Goal: Task Accomplishment & Management: Use online tool/utility

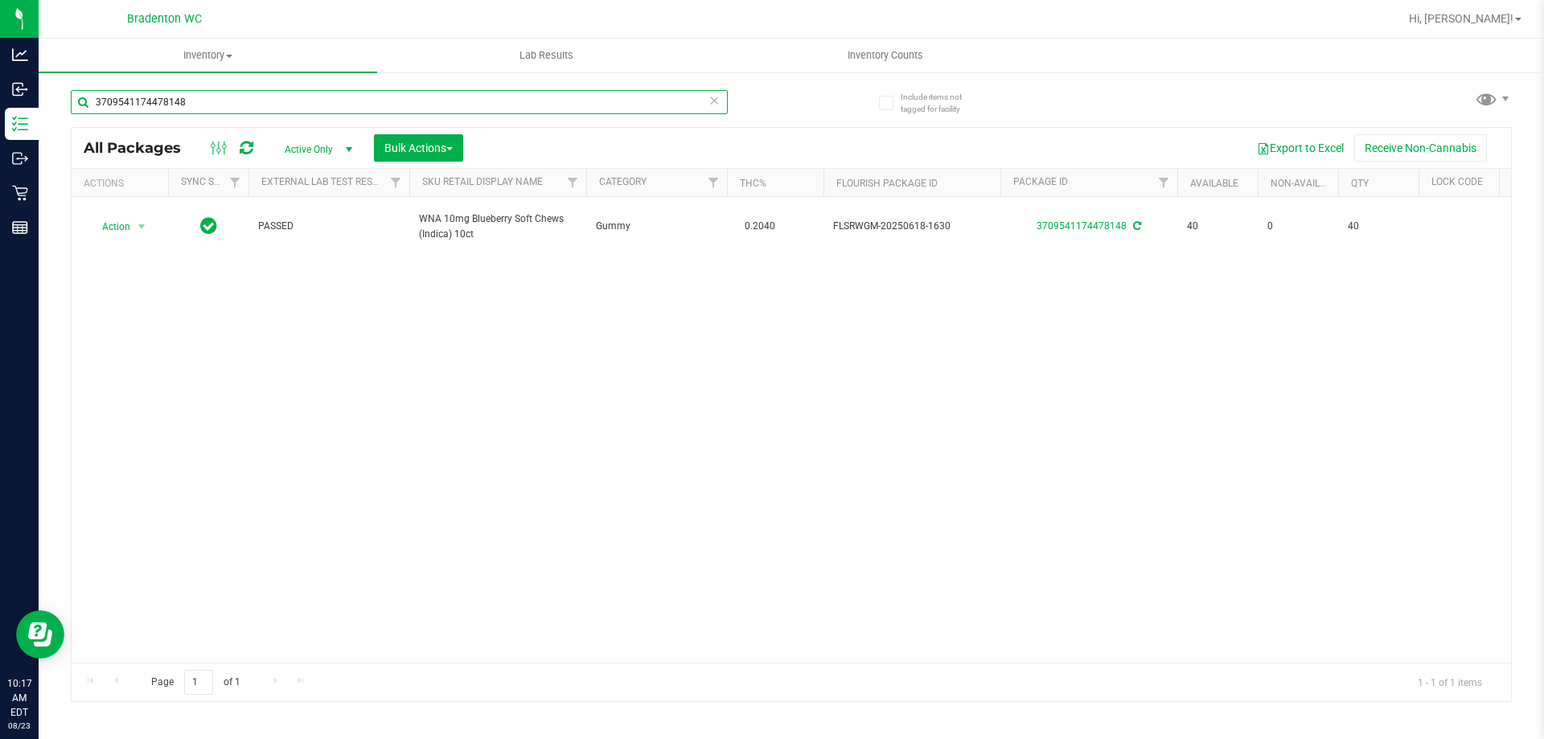
click at [229, 93] on input "3709541174478148" at bounding box center [399, 102] width 657 height 24
click at [229, 97] on input "3709541174478148" at bounding box center [399, 102] width 657 height 24
type input "3"
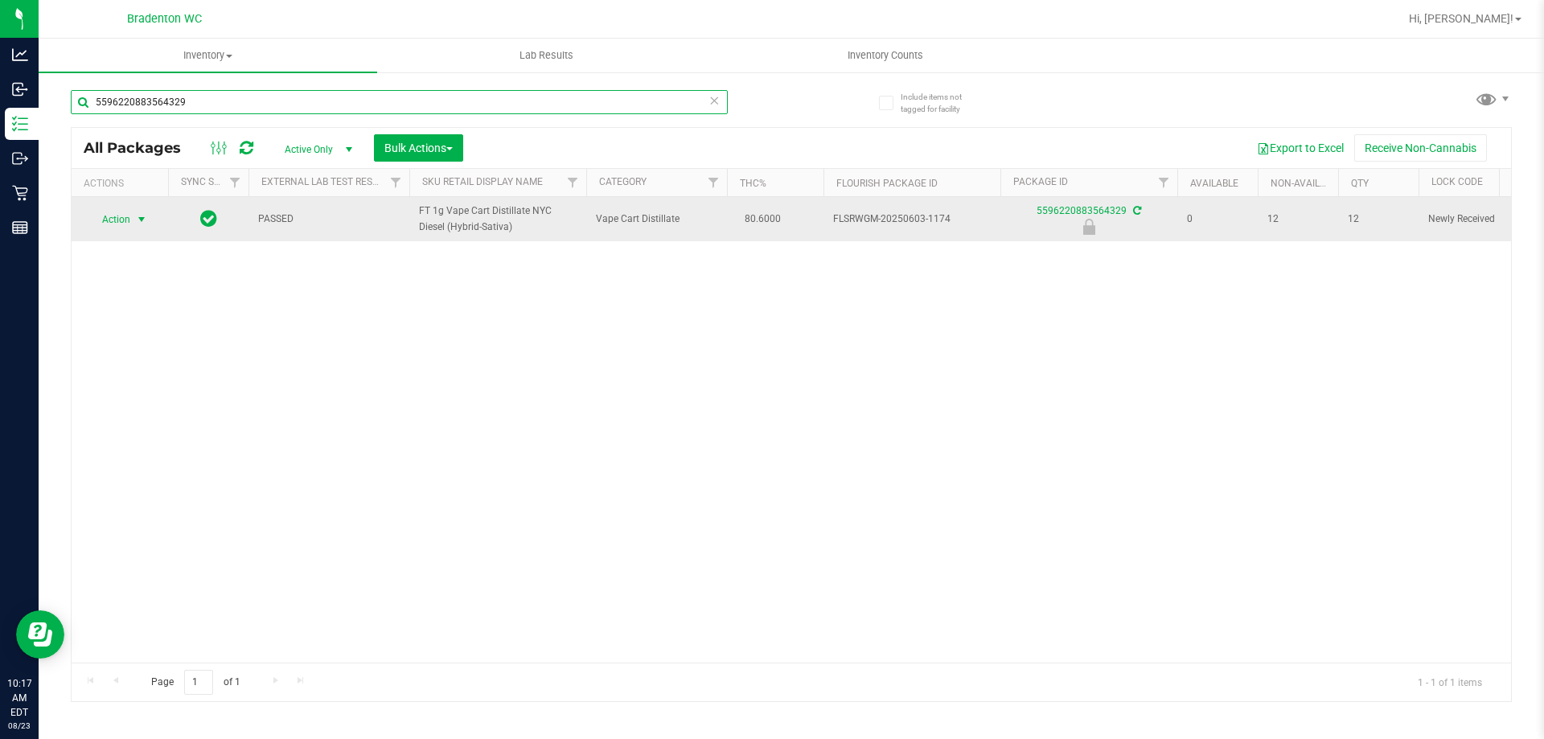
type input "5596220883564329"
click at [137, 220] on span "select" at bounding box center [141, 219] width 13 height 13
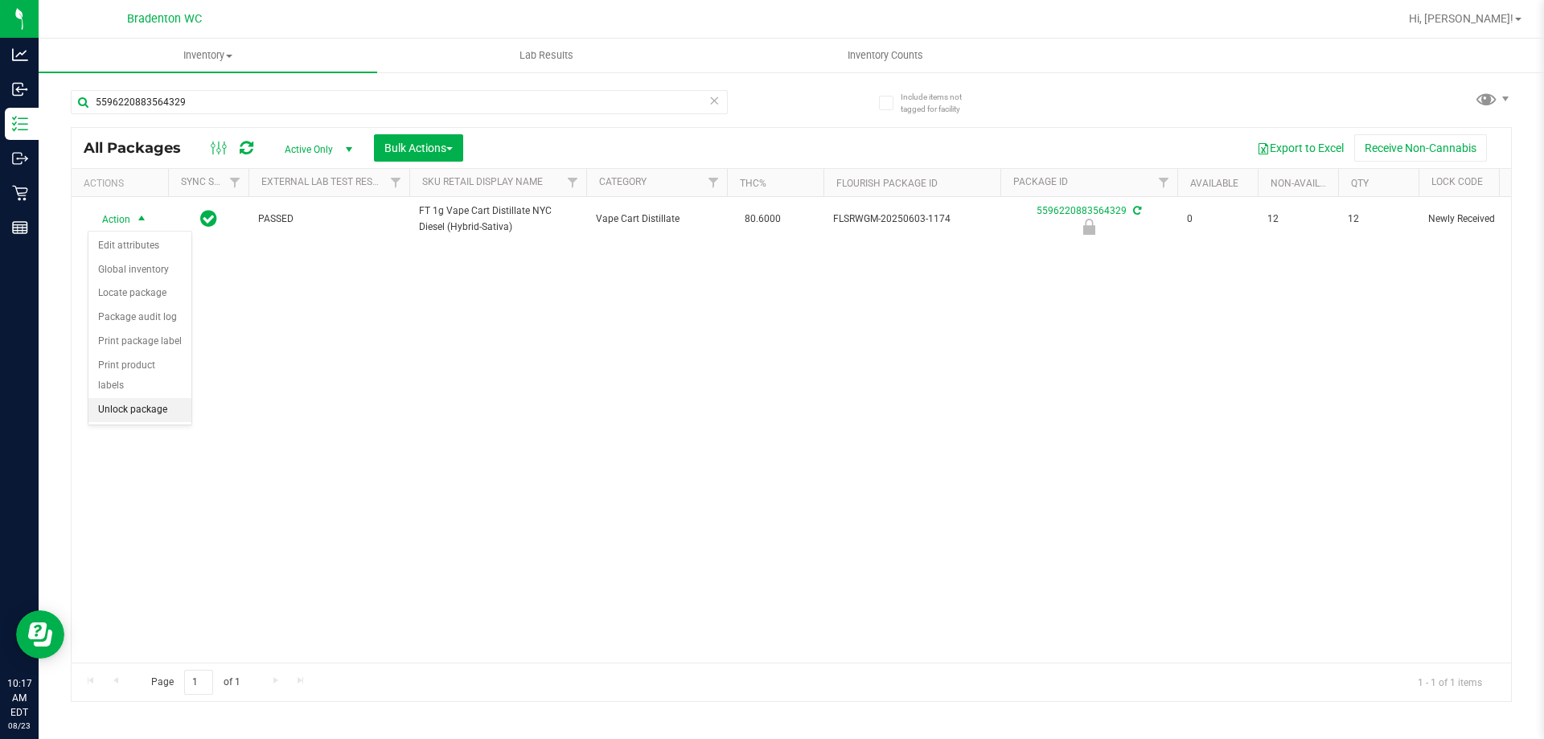
click at [168, 398] on li "Unlock package" at bounding box center [139, 410] width 103 height 24
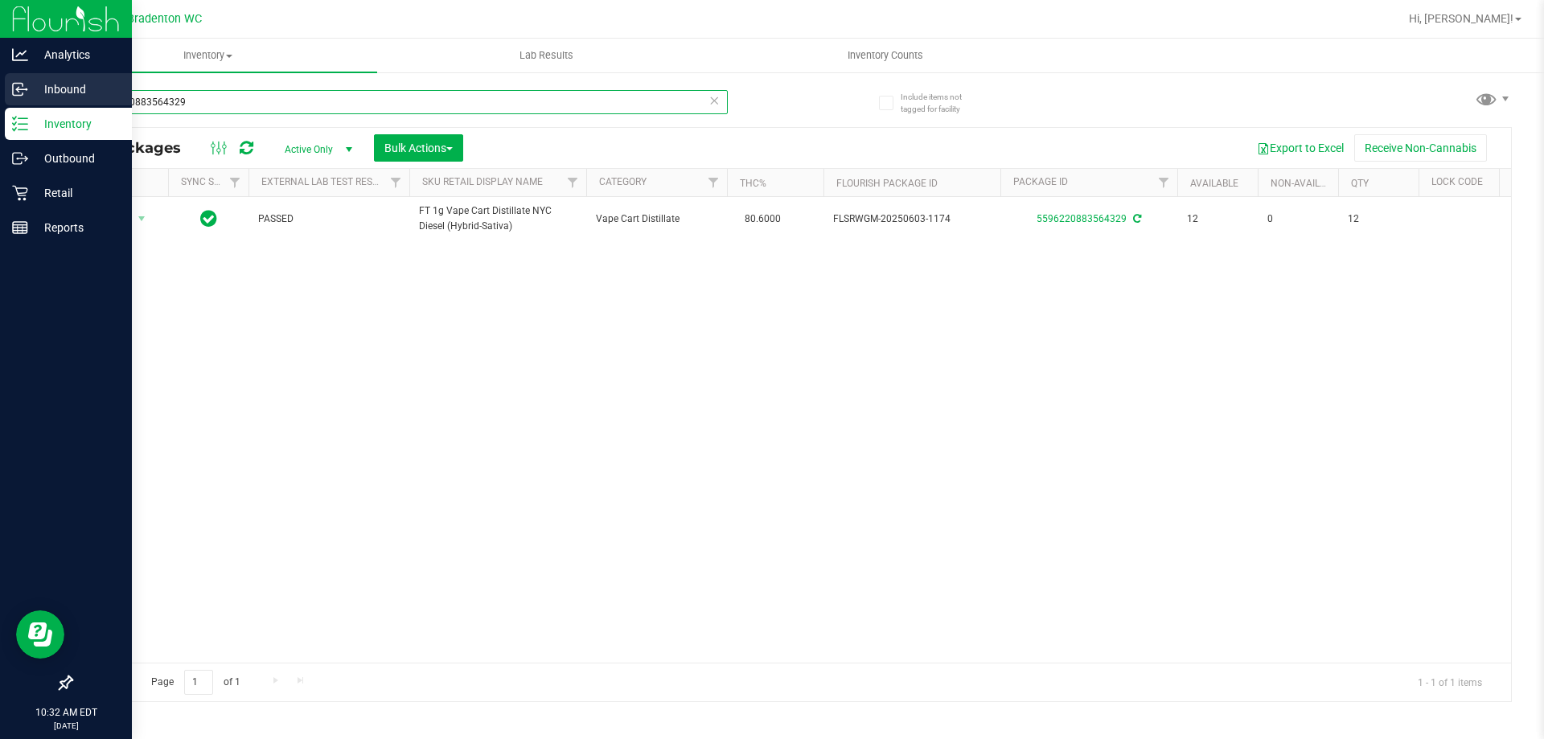
drag, startPoint x: 229, startPoint y: 101, endPoint x: 10, endPoint y: 81, distance: 219.6
click at [0, 99] on div "Analytics Inbound Inventory Outbound Retail Reports 10:32 AM EDT [DATE] 08/23 B…" at bounding box center [772, 369] width 1544 height 739
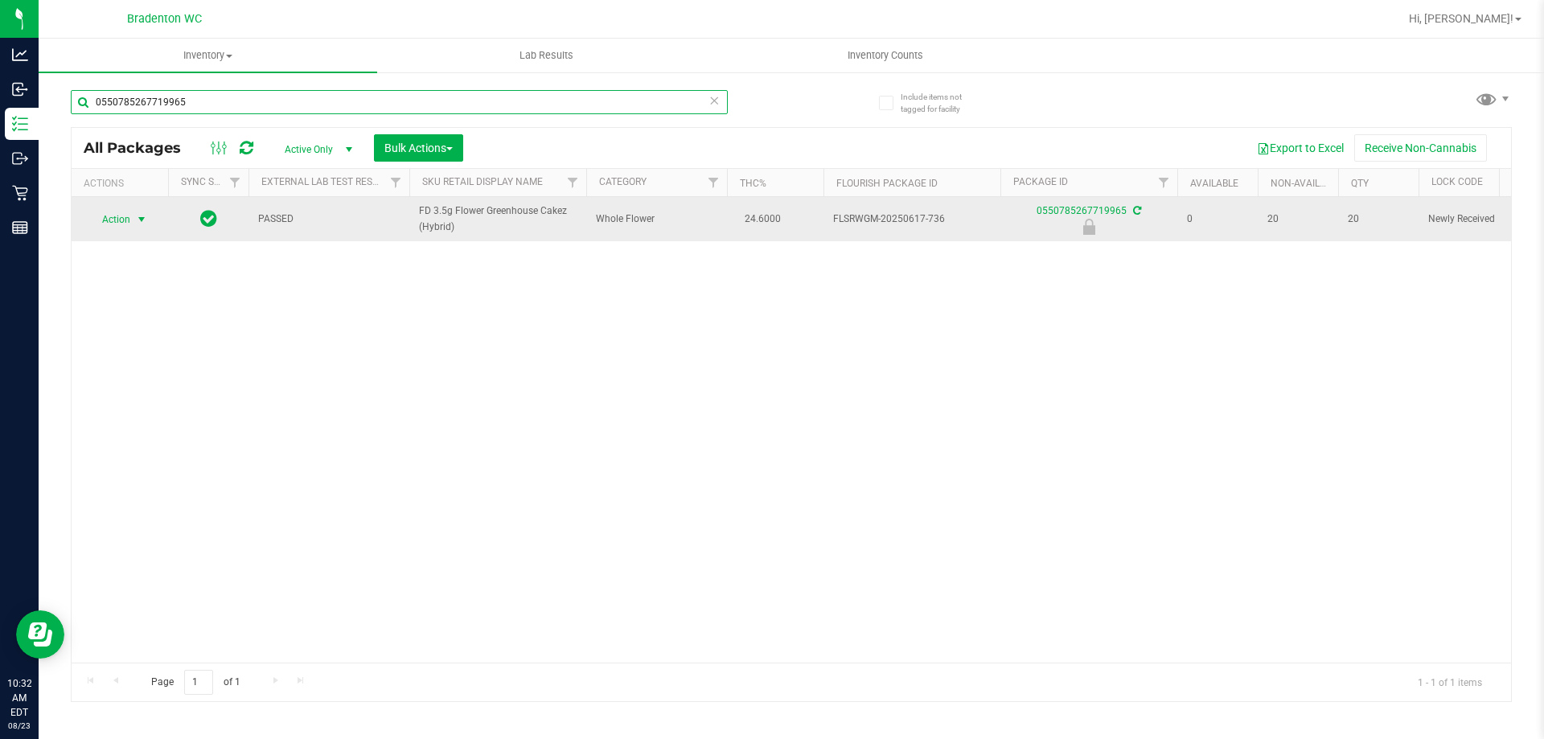
type input "0550785267719965"
click at [139, 219] on span "select" at bounding box center [141, 219] width 13 height 13
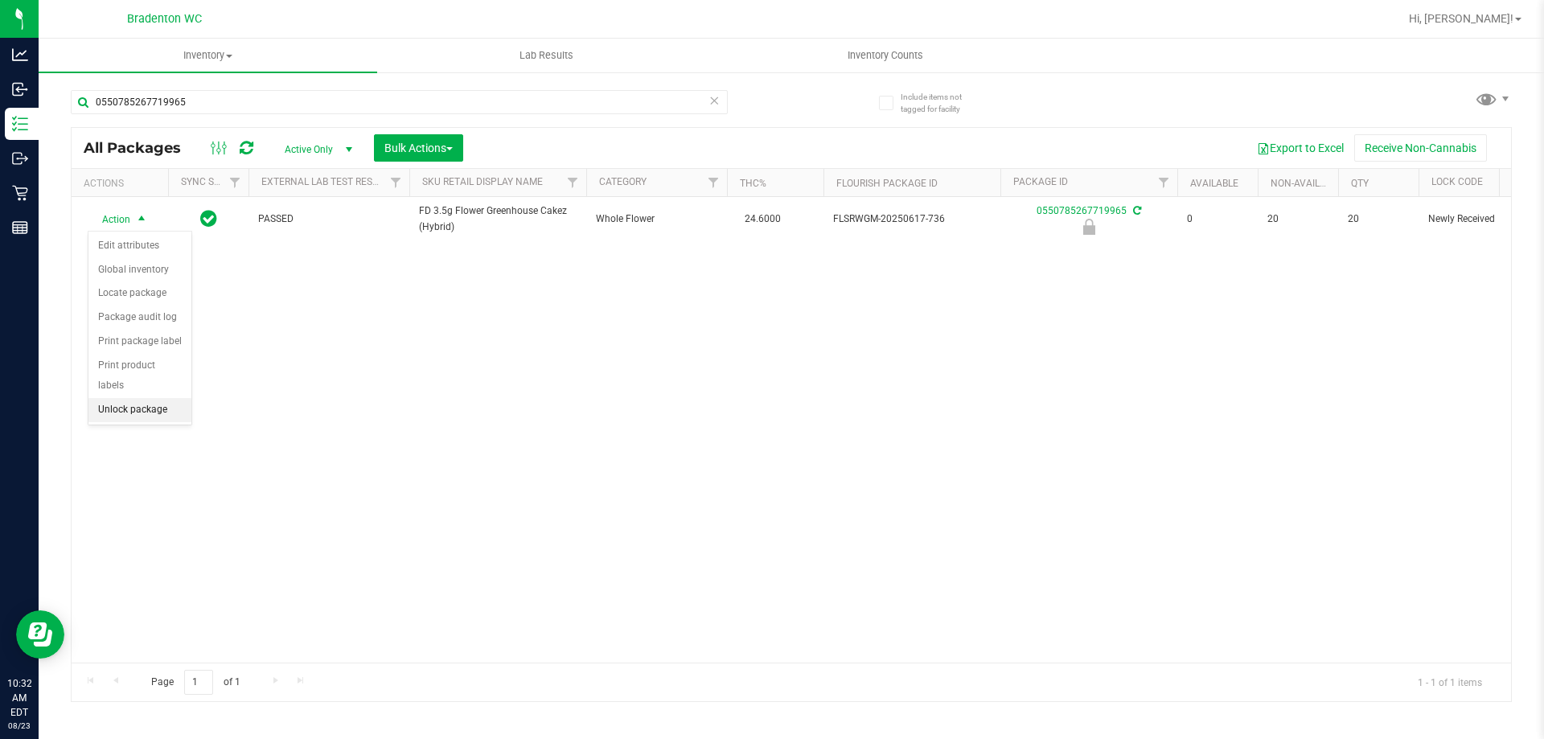
click at [139, 398] on li "Unlock package" at bounding box center [139, 410] width 103 height 24
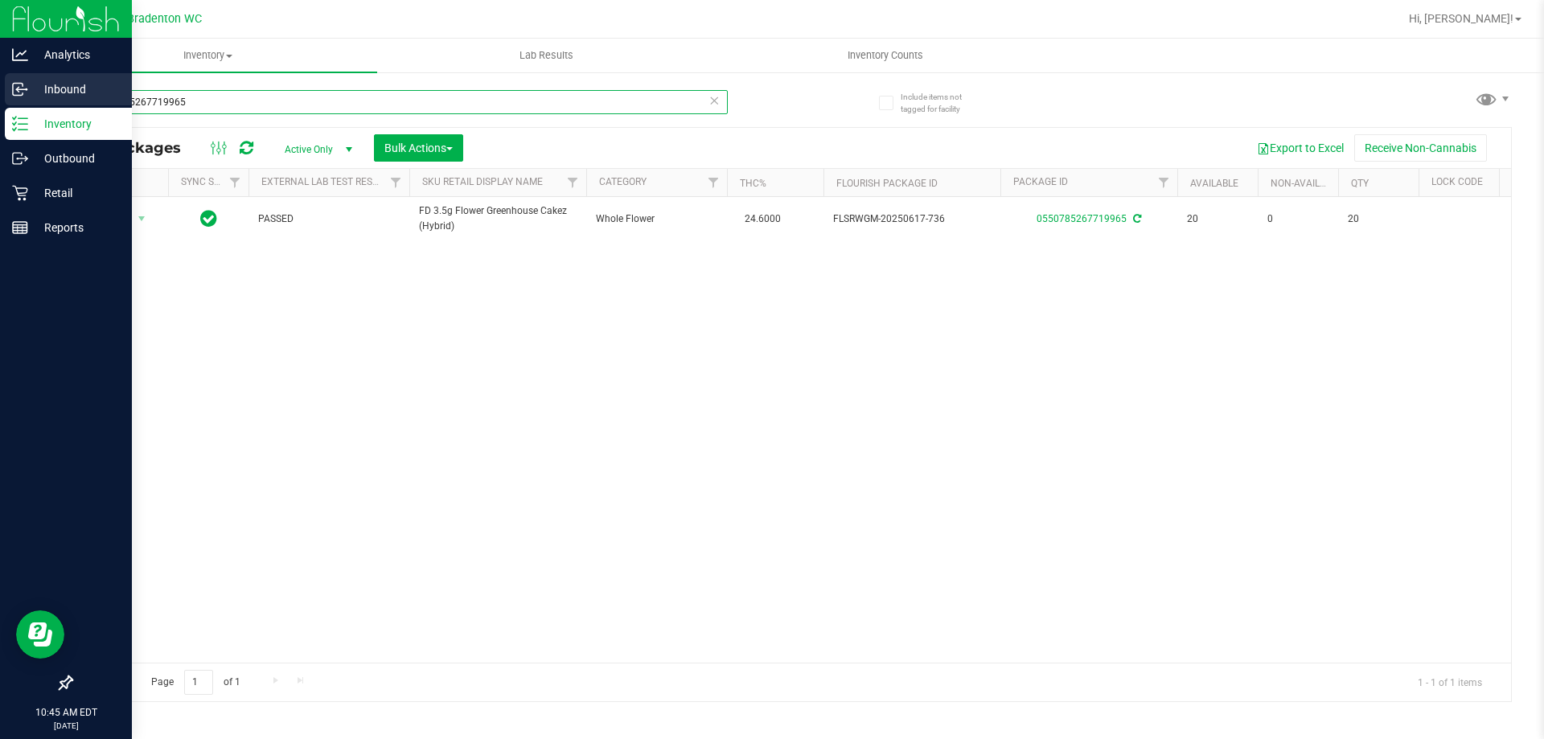
drag, startPoint x: 253, startPoint y: 98, endPoint x: 0, endPoint y: 98, distance: 252.6
click at [0, 98] on div "Analytics Inbound Inventory Outbound Retail Reports 10:45 AM EDT [DATE] 08/23 B…" at bounding box center [772, 369] width 1544 height 739
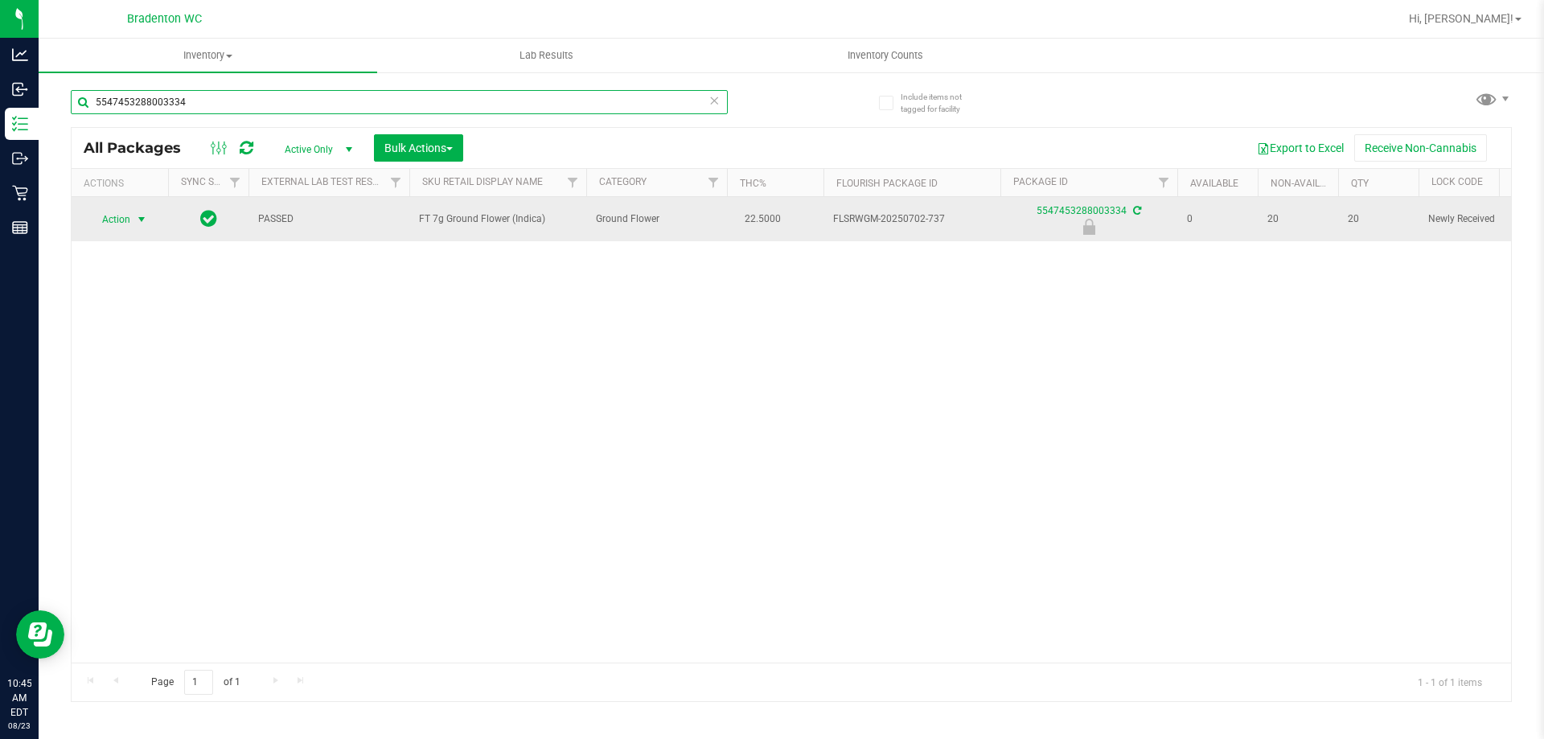
type input "5547453288003334"
click at [142, 223] on span "select" at bounding box center [141, 219] width 13 height 13
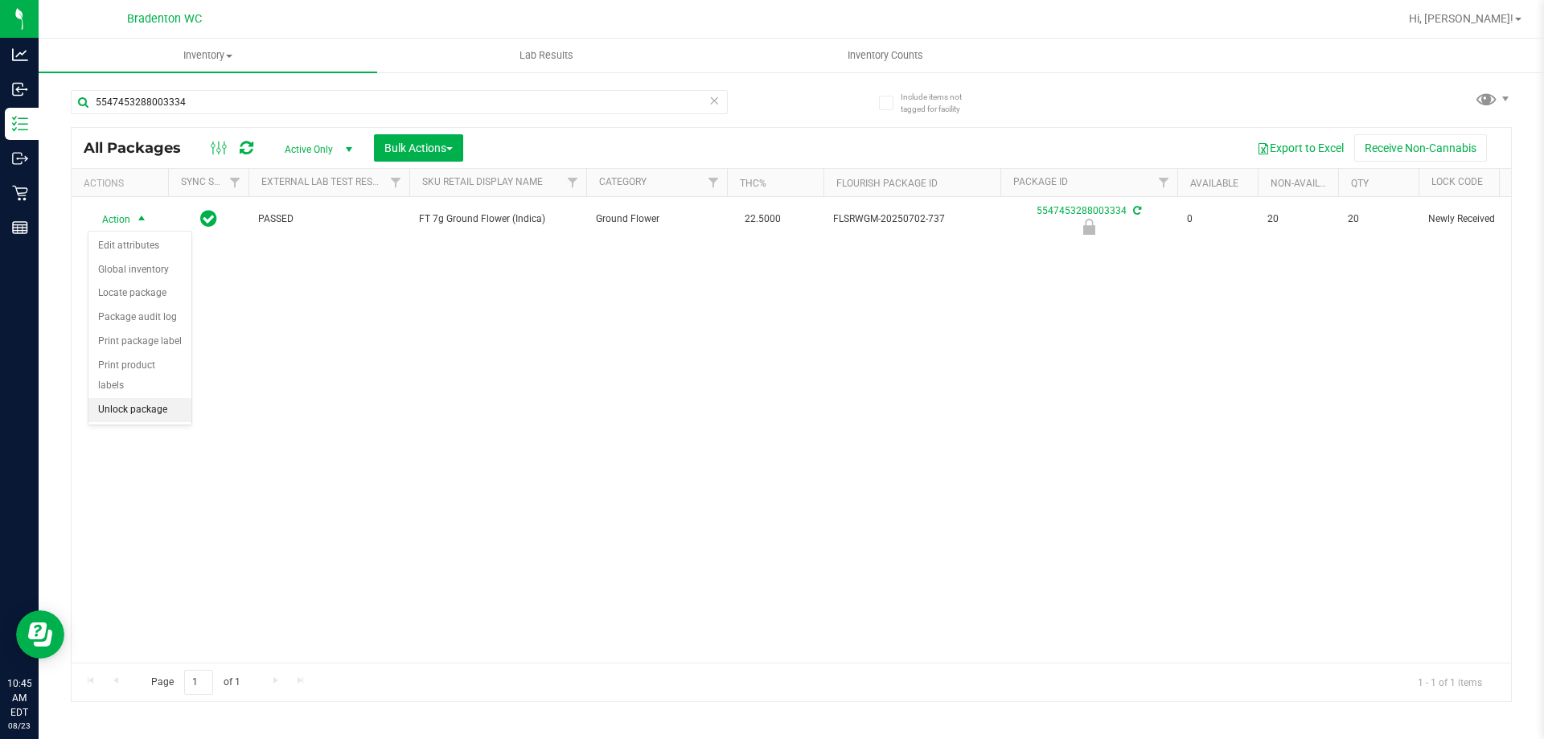
click at [155, 398] on li "Unlock package" at bounding box center [139, 410] width 103 height 24
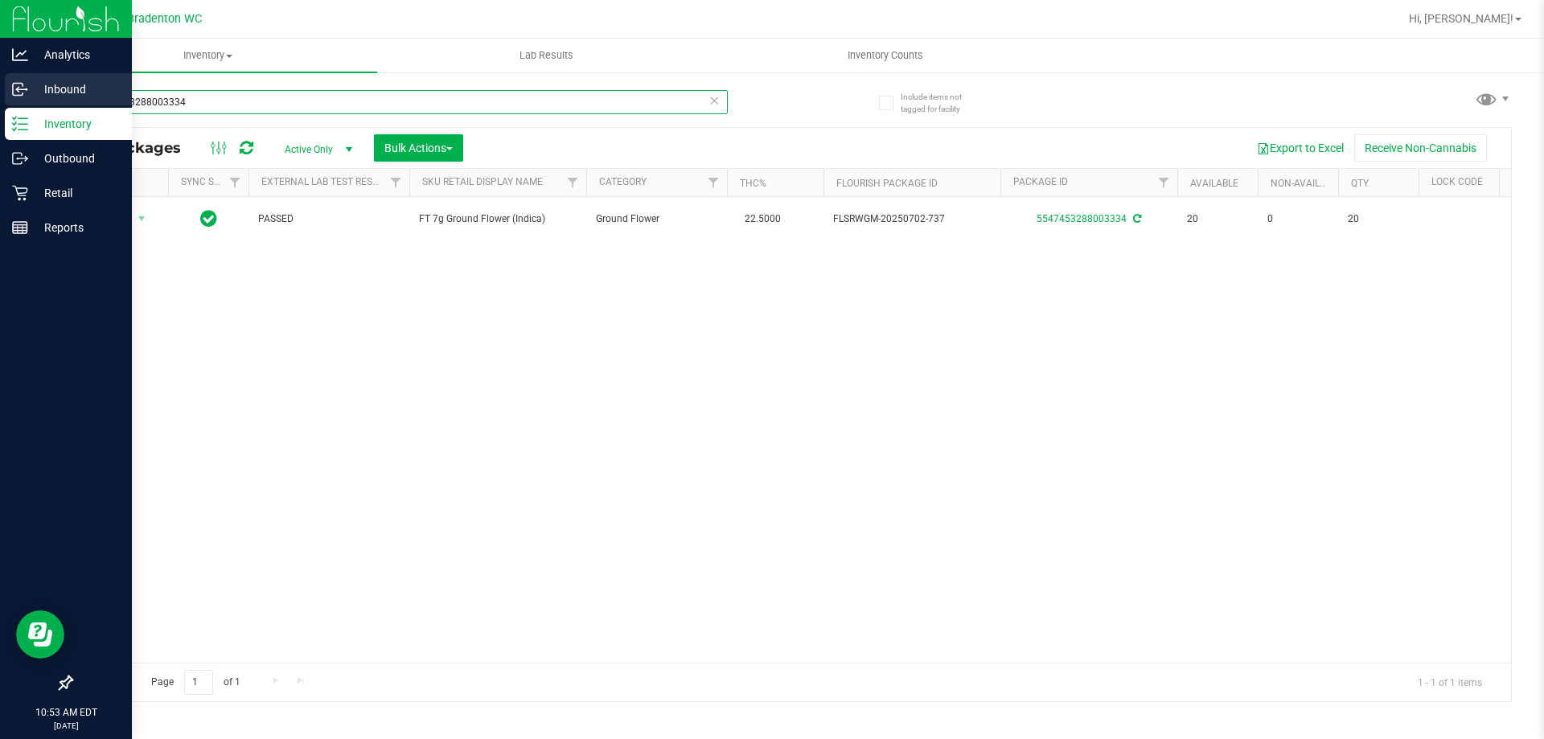
drag, startPoint x: 210, startPoint y: 109, endPoint x: 0, endPoint y: 85, distance: 211.3
click at [0, 85] on div "Analytics Inbound Inventory Outbound Retail Reports 10:53 AM EDT [DATE] 08/23 B…" at bounding box center [772, 369] width 1544 height 739
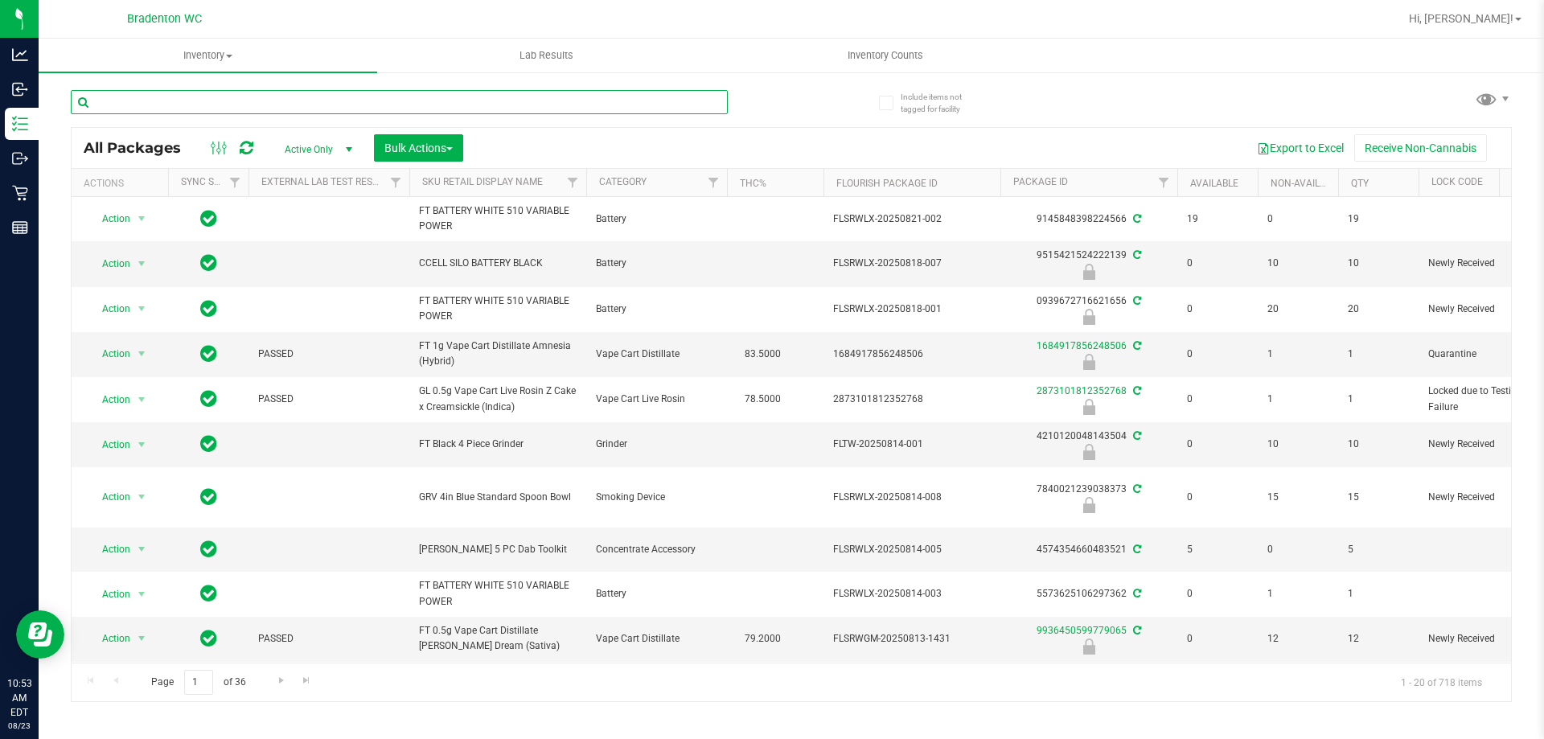
click at [159, 103] on input "text" at bounding box center [399, 102] width 657 height 24
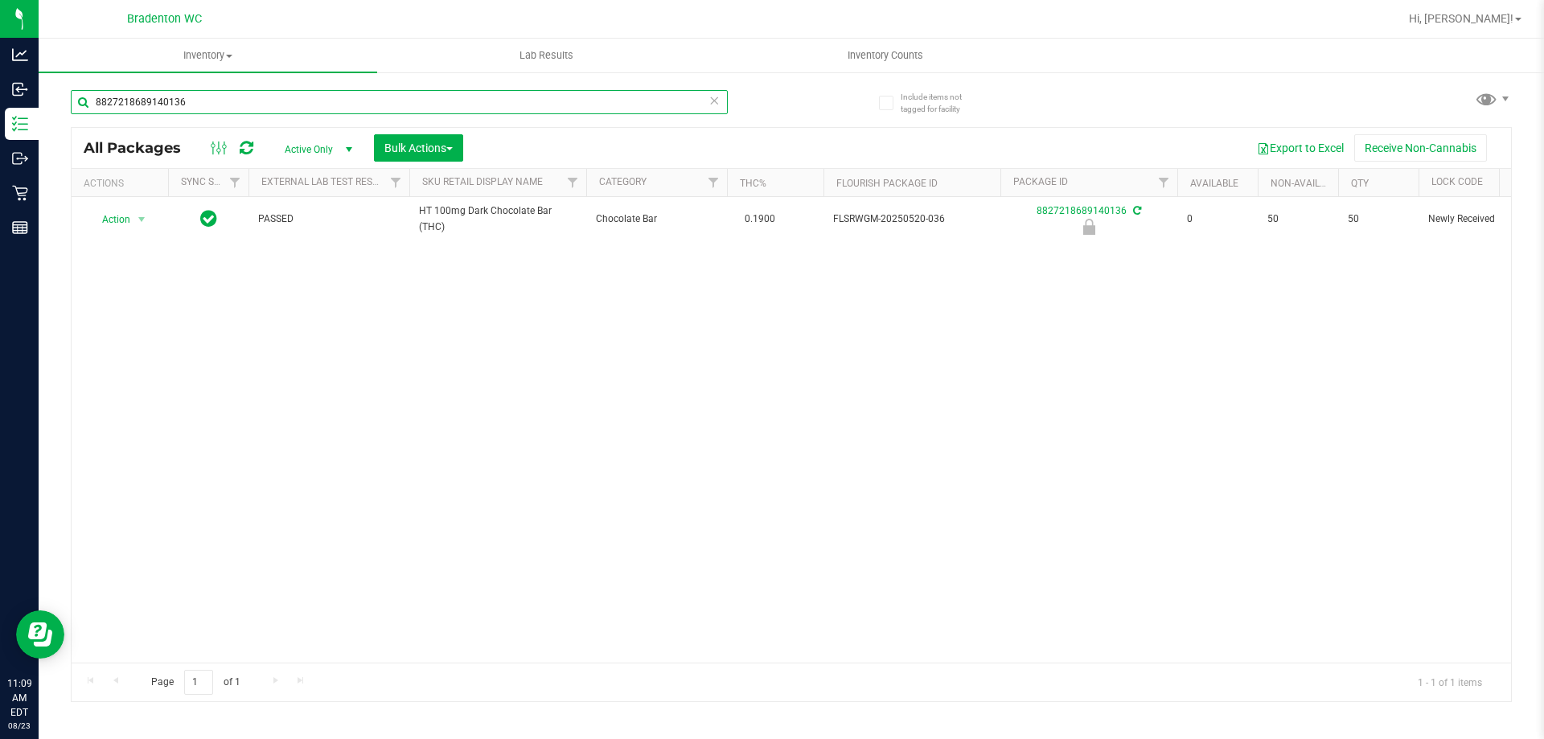
click at [360, 95] on input "8827218689140136" at bounding box center [399, 102] width 657 height 24
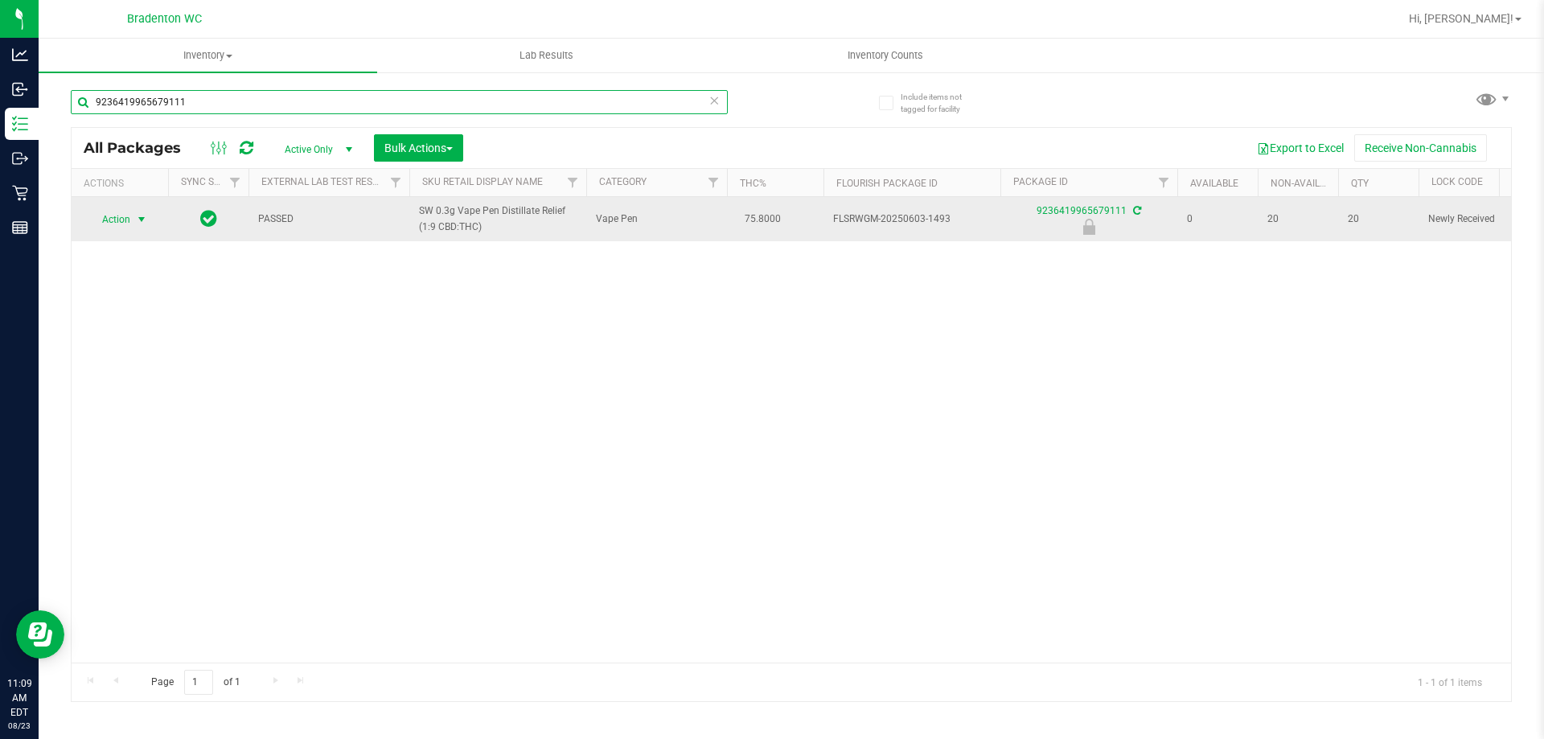
type input "9236419965679111"
click at [135, 214] on span "select" at bounding box center [141, 219] width 13 height 13
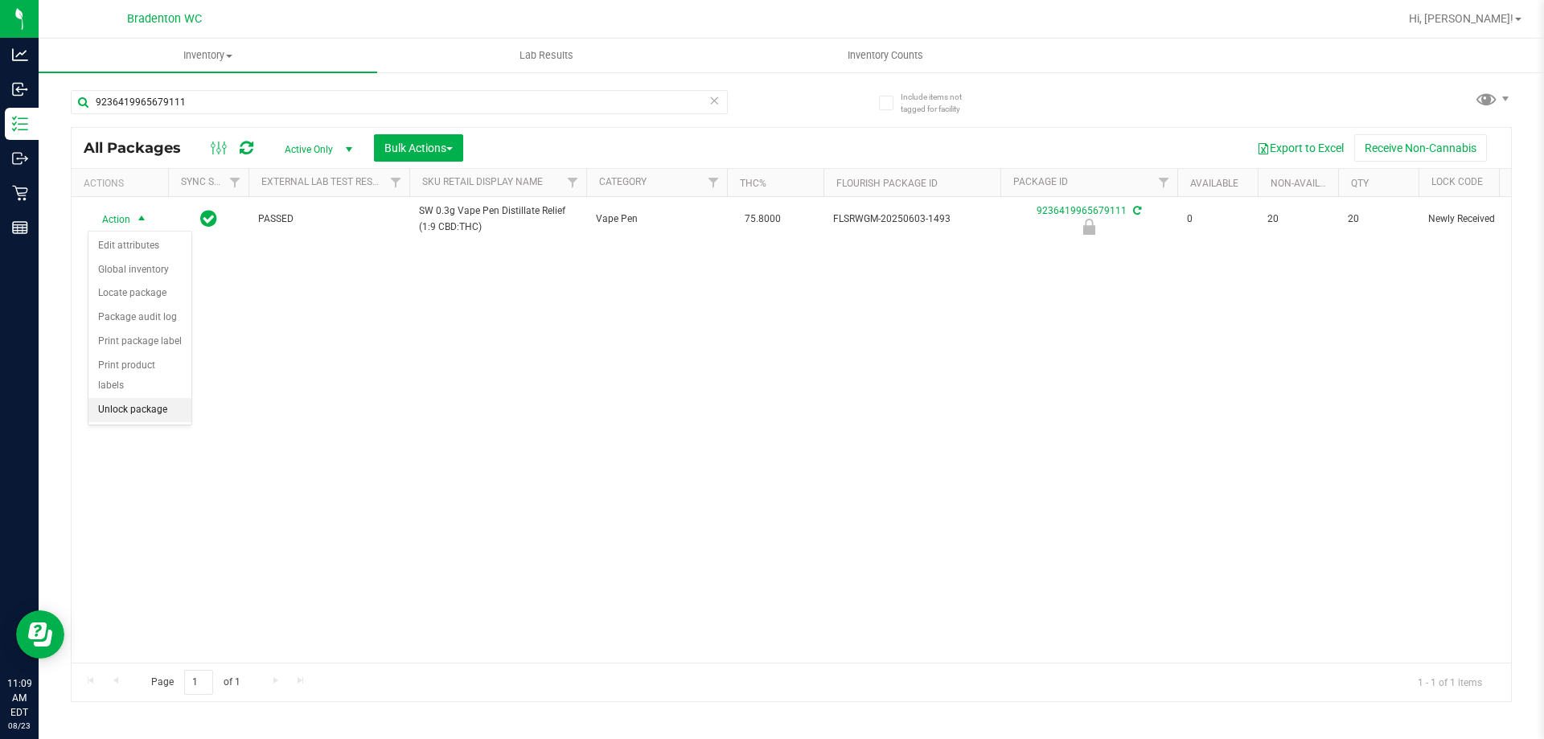
click at [171, 398] on li "Unlock package" at bounding box center [139, 410] width 103 height 24
